Goal: Task Accomplishment & Management: Use online tool/utility

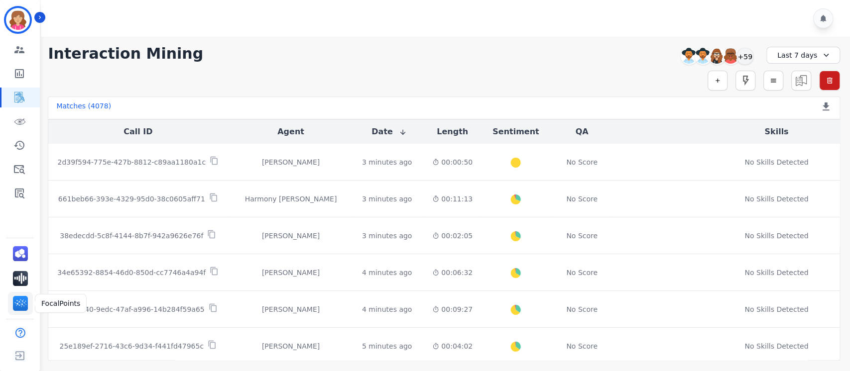
click at [24, 301] on img "Sidebar" at bounding box center [20, 303] width 15 height 15
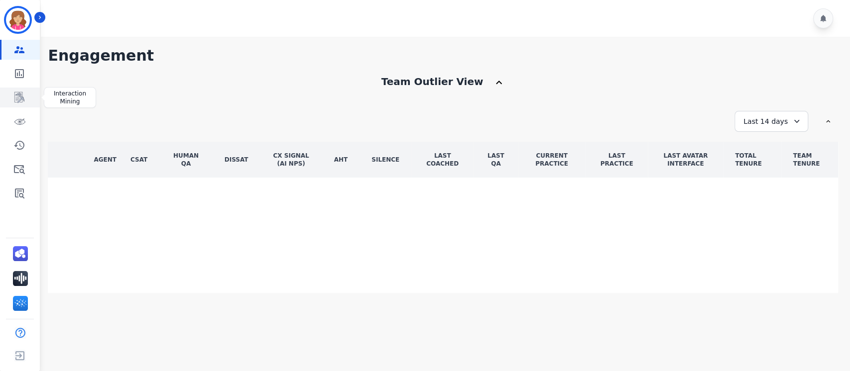
click at [17, 98] on icon "Sidebar" at bounding box center [19, 98] width 12 height 12
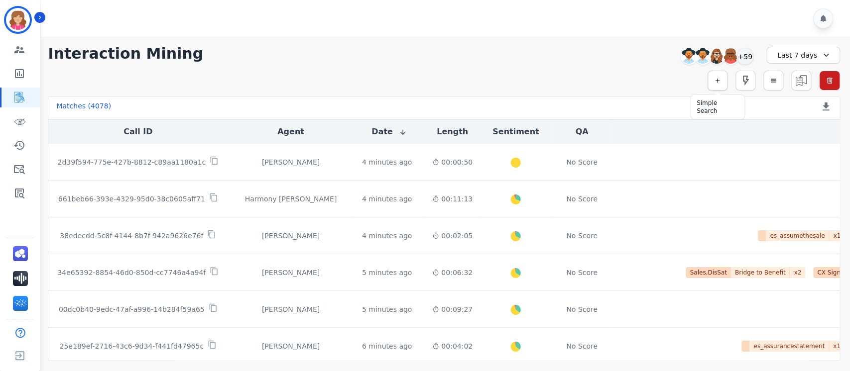
click at [714, 80] on icon "button" at bounding box center [717, 80] width 7 height 7
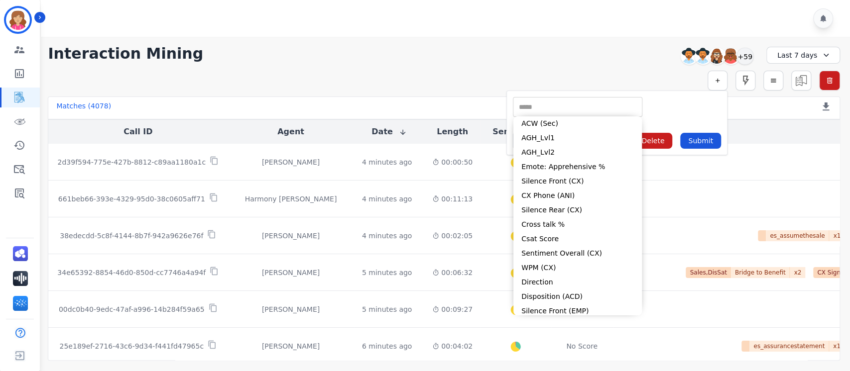
click at [540, 106] on input "selected options" at bounding box center [577, 107] width 124 height 10
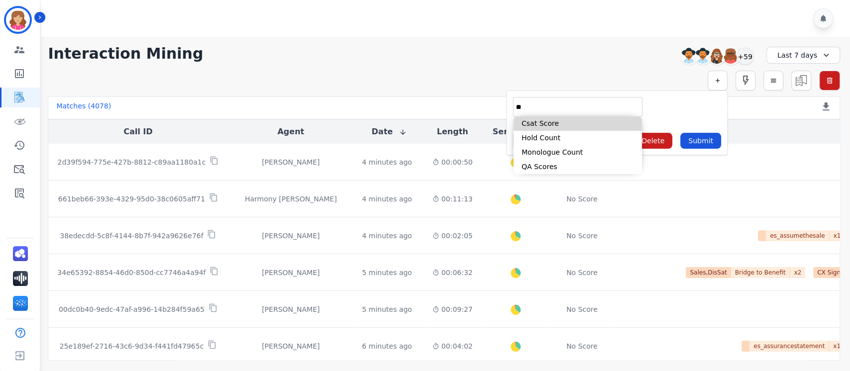
type input "*"
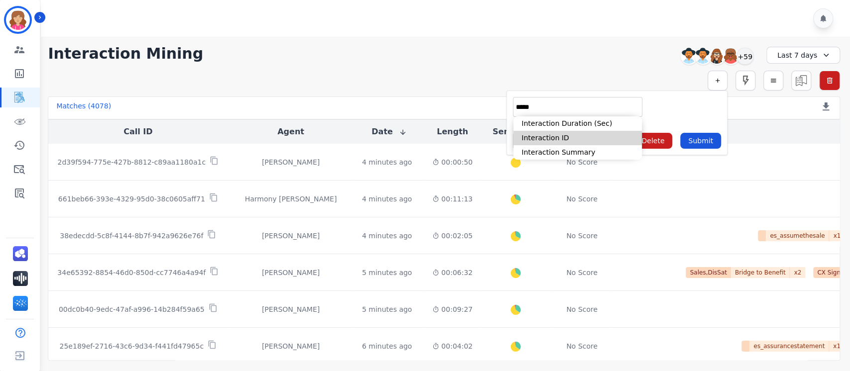
type input "*****"
click at [551, 137] on li "Interaction ID" at bounding box center [577, 138] width 128 height 14
type input "**********"
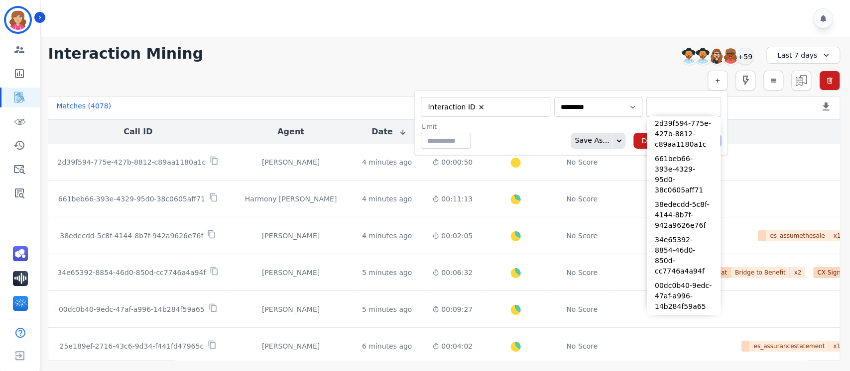
click at [649, 107] on input "selected options" at bounding box center [684, 107] width 70 height 10
paste input "**********"
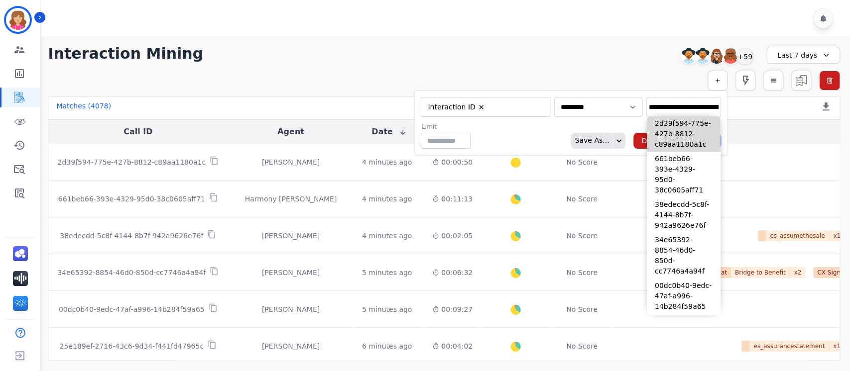
scroll to position [0, 52]
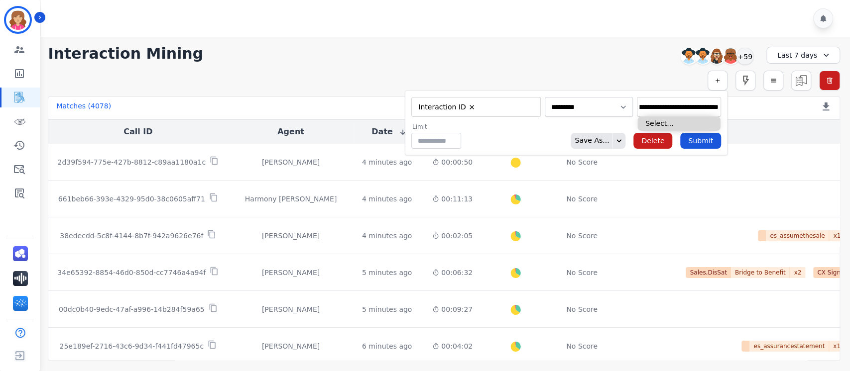
type input "**********"
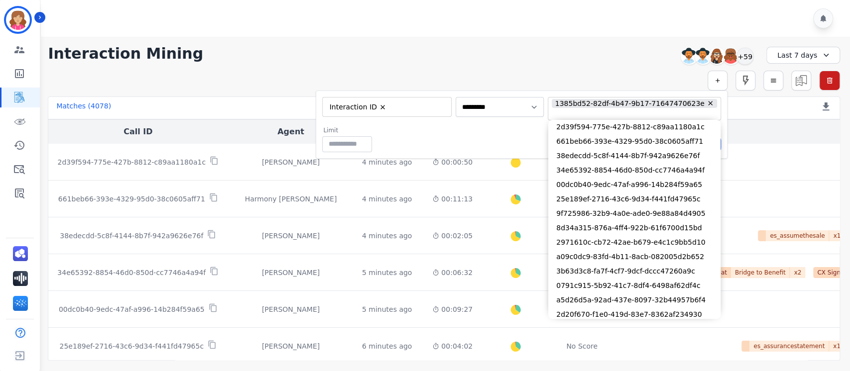
click at [517, 129] on div "Limit ** Save As... Delete Submit" at bounding box center [521, 139] width 399 height 26
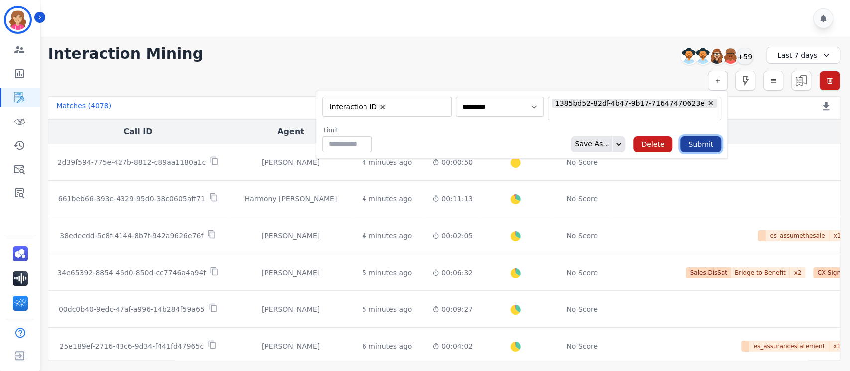
click at [701, 143] on button "Submit" at bounding box center [700, 144] width 41 height 16
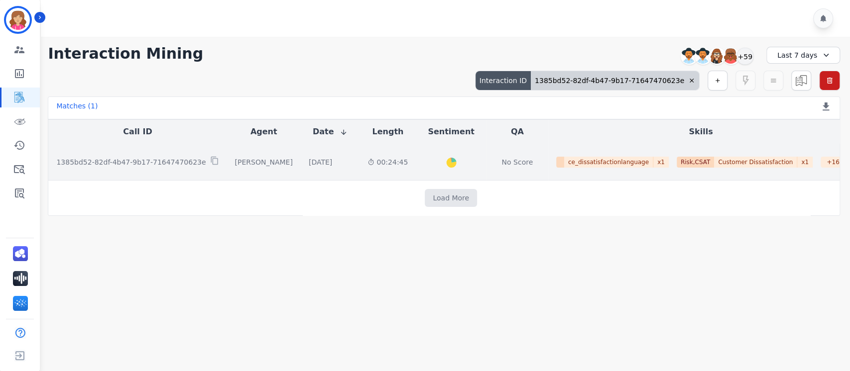
click at [119, 161] on p "1385bd52-82df-4b47-9b17-71647470623e" at bounding box center [130, 162] width 149 height 10
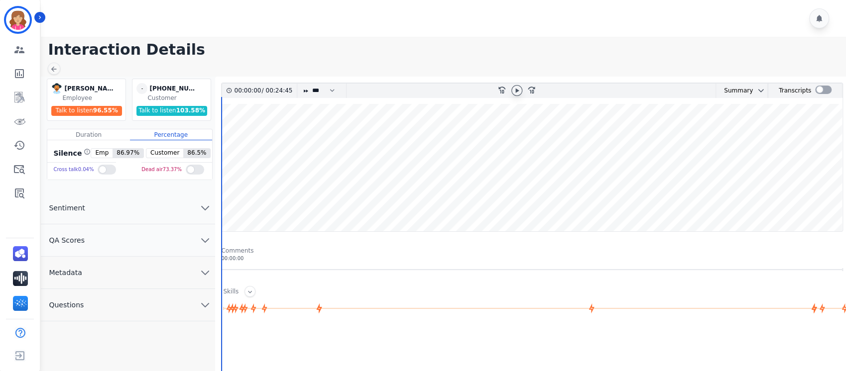
click at [518, 92] on icon at bounding box center [517, 91] width 8 height 8
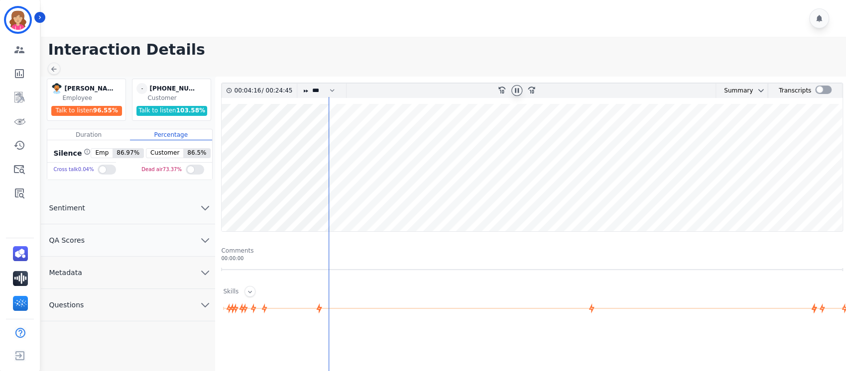
drag, startPoint x: 327, startPoint y: 108, endPoint x: 301, endPoint y: 112, distance: 25.7
click at [301, 112] on wave at bounding box center [532, 167] width 621 height 127
click at [394, 140] on wave at bounding box center [532, 167] width 621 height 127
click at [436, 140] on wave at bounding box center [532, 167] width 621 height 127
click at [489, 142] on wave at bounding box center [532, 167] width 621 height 127
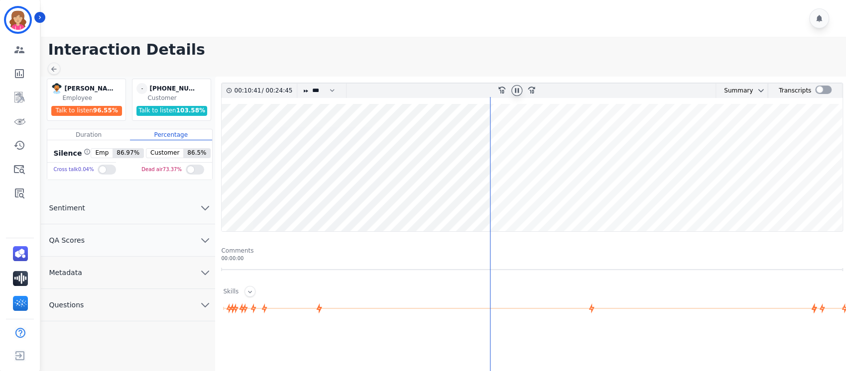
click at [525, 134] on wave at bounding box center [532, 167] width 621 height 127
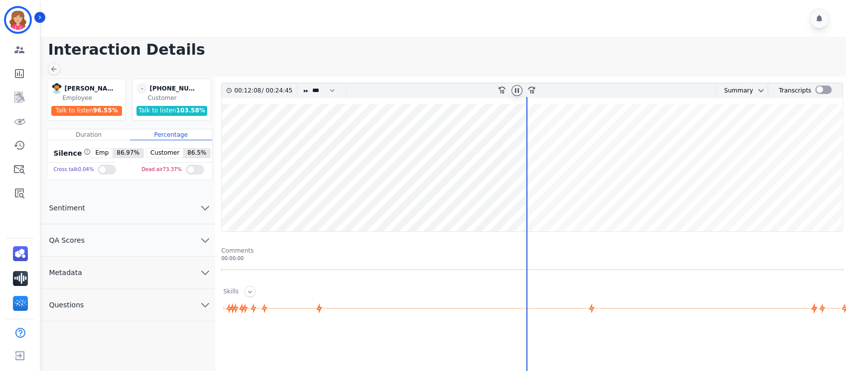
click at [550, 133] on wave at bounding box center [532, 167] width 621 height 127
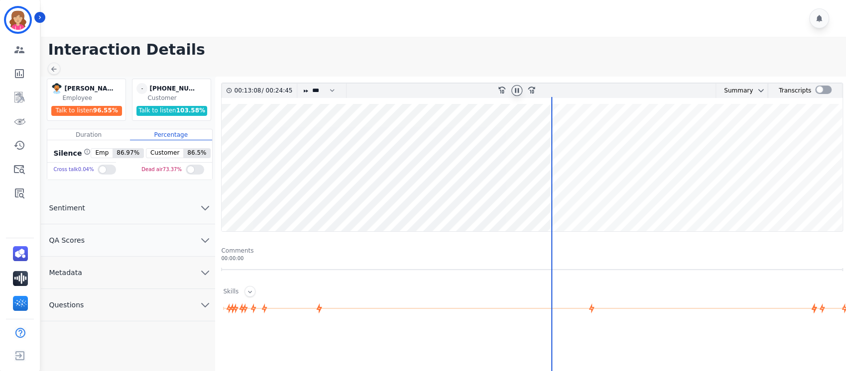
click at [570, 133] on wave at bounding box center [532, 167] width 621 height 127
click at [697, 136] on wave at bounding box center [532, 167] width 621 height 127
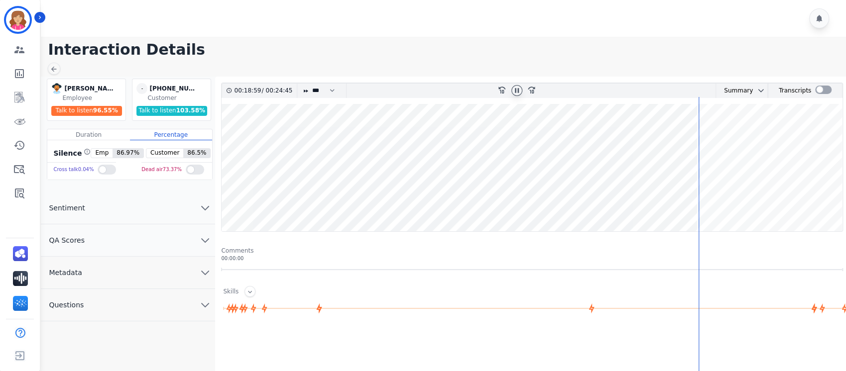
click at [715, 134] on wave at bounding box center [532, 167] width 621 height 127
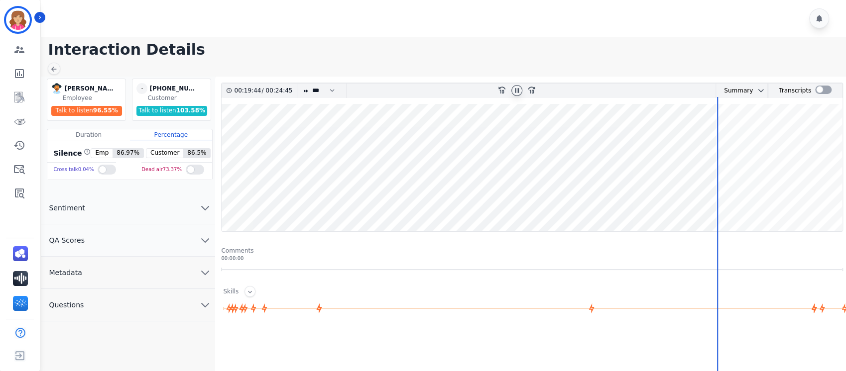
click at [732, 135] on wave at bounding box center [532, 167] width 621 height 127
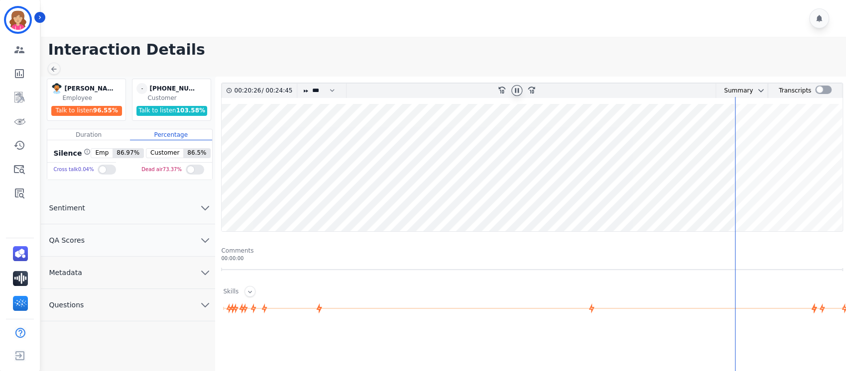
click at [741, 135] on wave at bounding box center [532, 167] width 621 height 127
click at [752, 135] on wave at bounding box center [532, 167] width 621 height 127
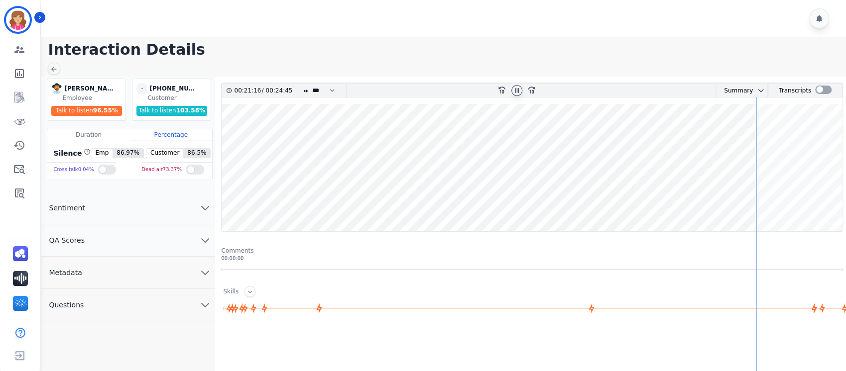
click at [767, 134] on wave at bounding box center [532, 167] width 621 height 127
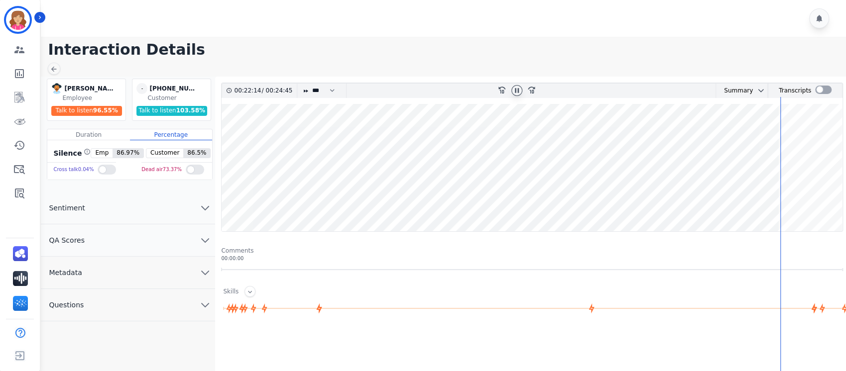
click at [793, 131] on wave at bounding box center [532, 167] width 621 height 127
click at [820, 136] on wave at bounding box center [532, 167] width 621 height 127
click at [824, 135] on wave at bounding box center [532, 167] width 621 height 127
